Goal: Find specific page/section: Locate a particular part of the current website

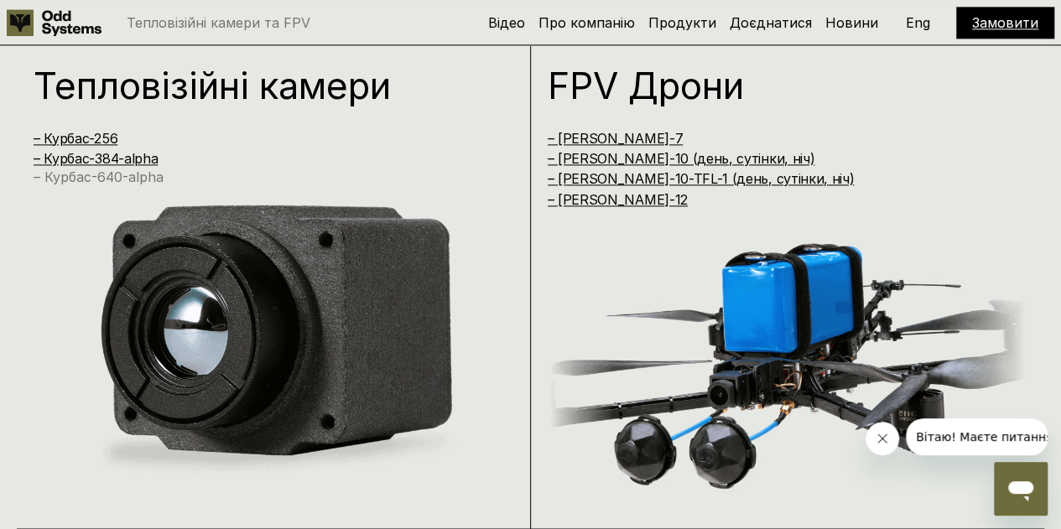
click at [107, 179] on link "– Курбас-640-alpha" at bounding box center [99, 177] width 130 height 17
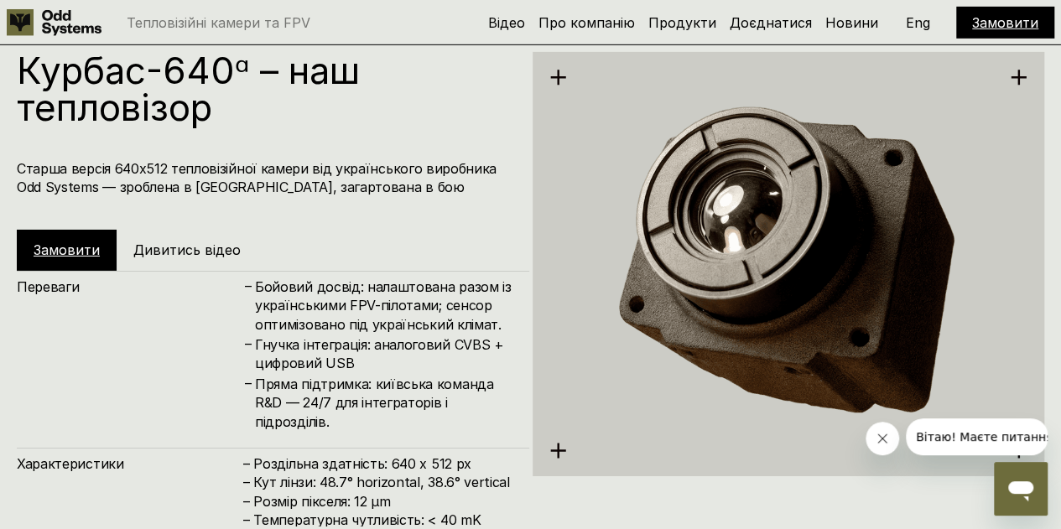
scroll to position [2661, 0]
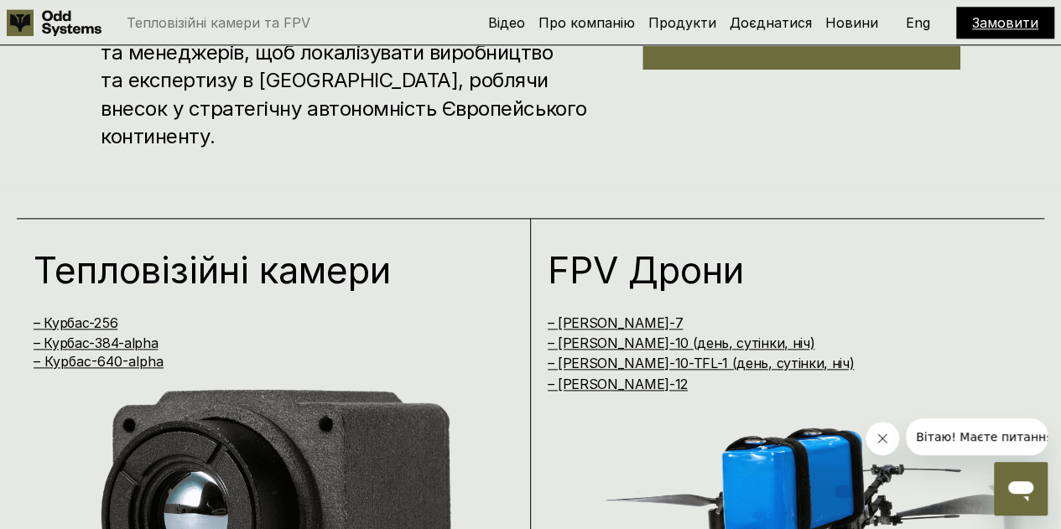
scroll to position [989, 0]
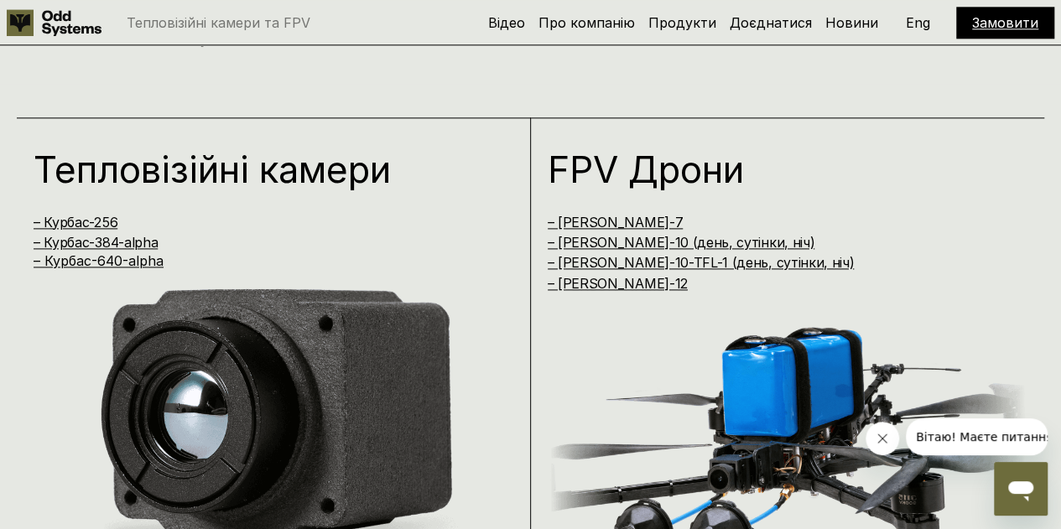
click at [242, 172] on h1 "Тепловізійні камери" at bounding box center [259, 169] width 451 height 37
click at [131, 263] on link "– Курбас-640-alpha" at bounding box center [99, 260] width 130 height 17
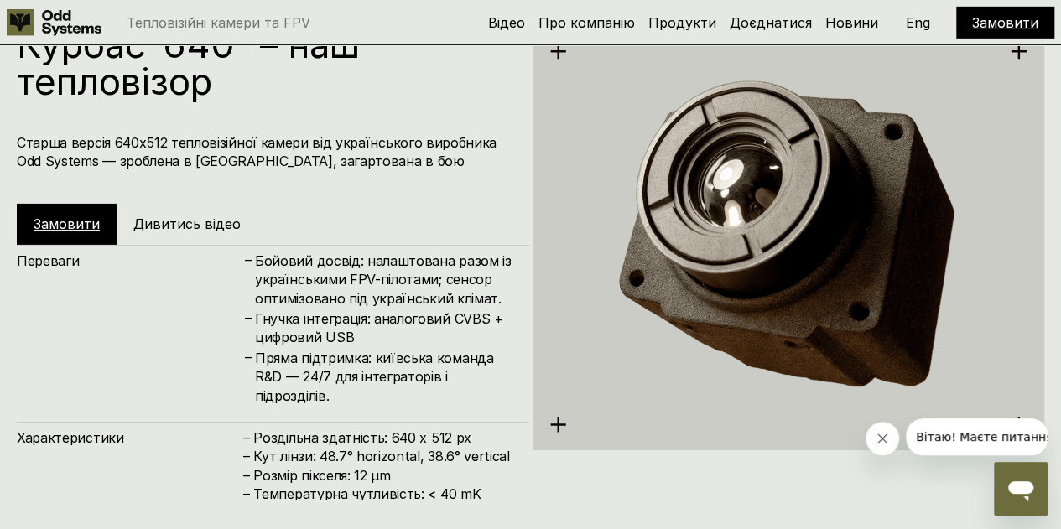
scroll to position [2661, 0]
